Goal: Information Seeking & Learning: Check status

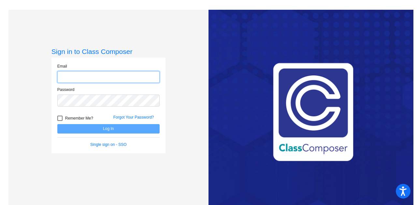
type input "[PERSON_NAME][EMAIL_ADDRESS][PERSON_NAME][DOMAIN_NAME]"
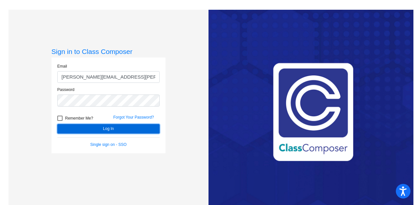
click at [121, 127] on button "Log In" at bounding box center [108, 128] width 102 height 9
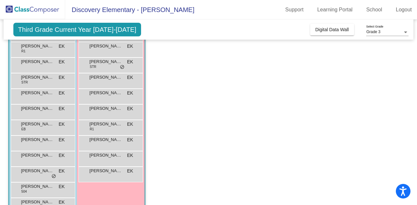
scroll to position [121, 0]
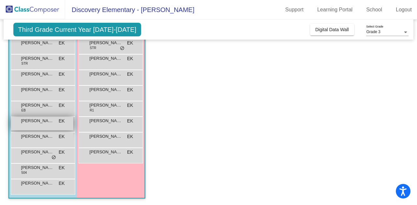
click at [44, 126] on div "[PERSON_NAME] EK lock do_not_disturb_alt" at bounding box center [42, 123] width 62 height 13
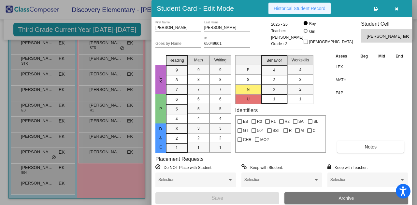
click at [278, 7] on span "Historical Student Record" at bounding box center [300, 8] width 52 height 5
click at [400, 9] on button "button" at bounding box center [396, 9] width 21 height 12
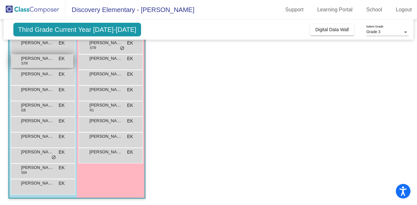
click at [40, 60] on span "[PERSON_NAME]" at bounding box center [37, 58] width 33 height 7
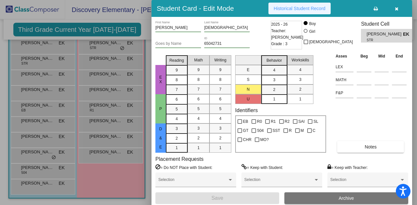
click at [295, 9] on span "Historical Student Record" at bounding box center [300, 8] width 52 height 5
click at [396, 4] on button "button" at bounding box center [396, 9] width 21 height 12
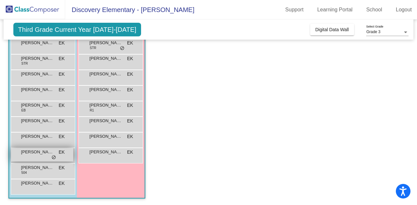
click at [42, 153] on span "[PERSON_NAME]" at bounding box center [37, 152] width 33 height 7
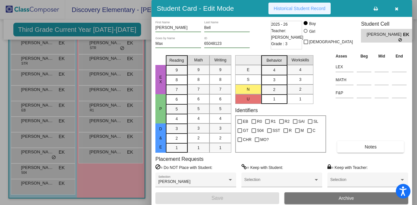
click at [288, 5] on button "Historical Student Record" at bounding box center [299, 9] width 62 height 12
